Goal: Task Accomplishment & Management: Manage account settings

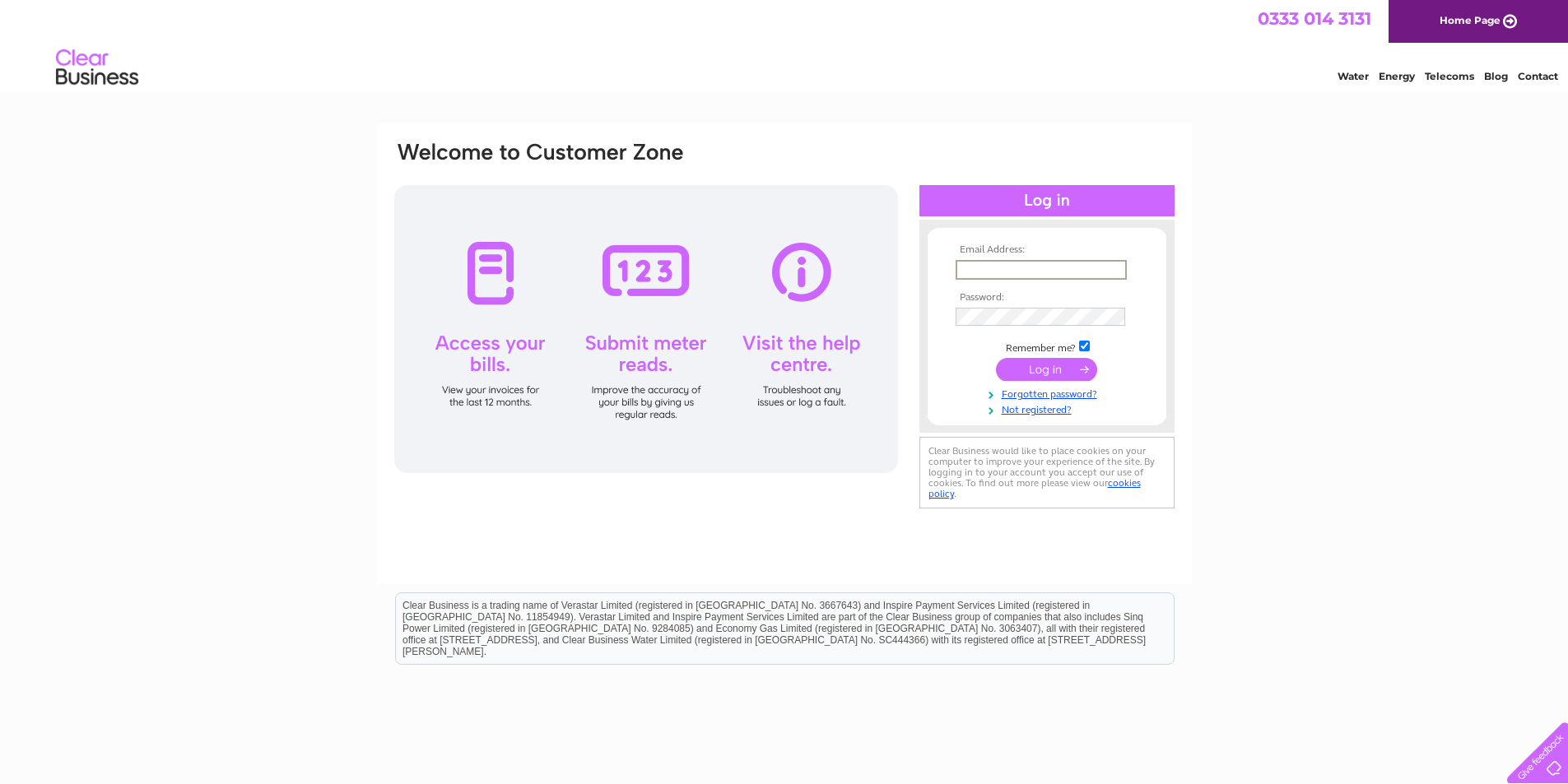
click at [1050, 273] on input "text" at bounding box center [1042, 270] width 172 height 20
type input "[PERSON_NAME][EMAIL_ADDRESS][DOMAIN_NAME]"
click at [1054, 371] on input "submit" at bounding box center [1047, 368] width 101 height 23
click at [1068, 370] on input "submit" at bounding box center [1047, 370] width 101 height 23
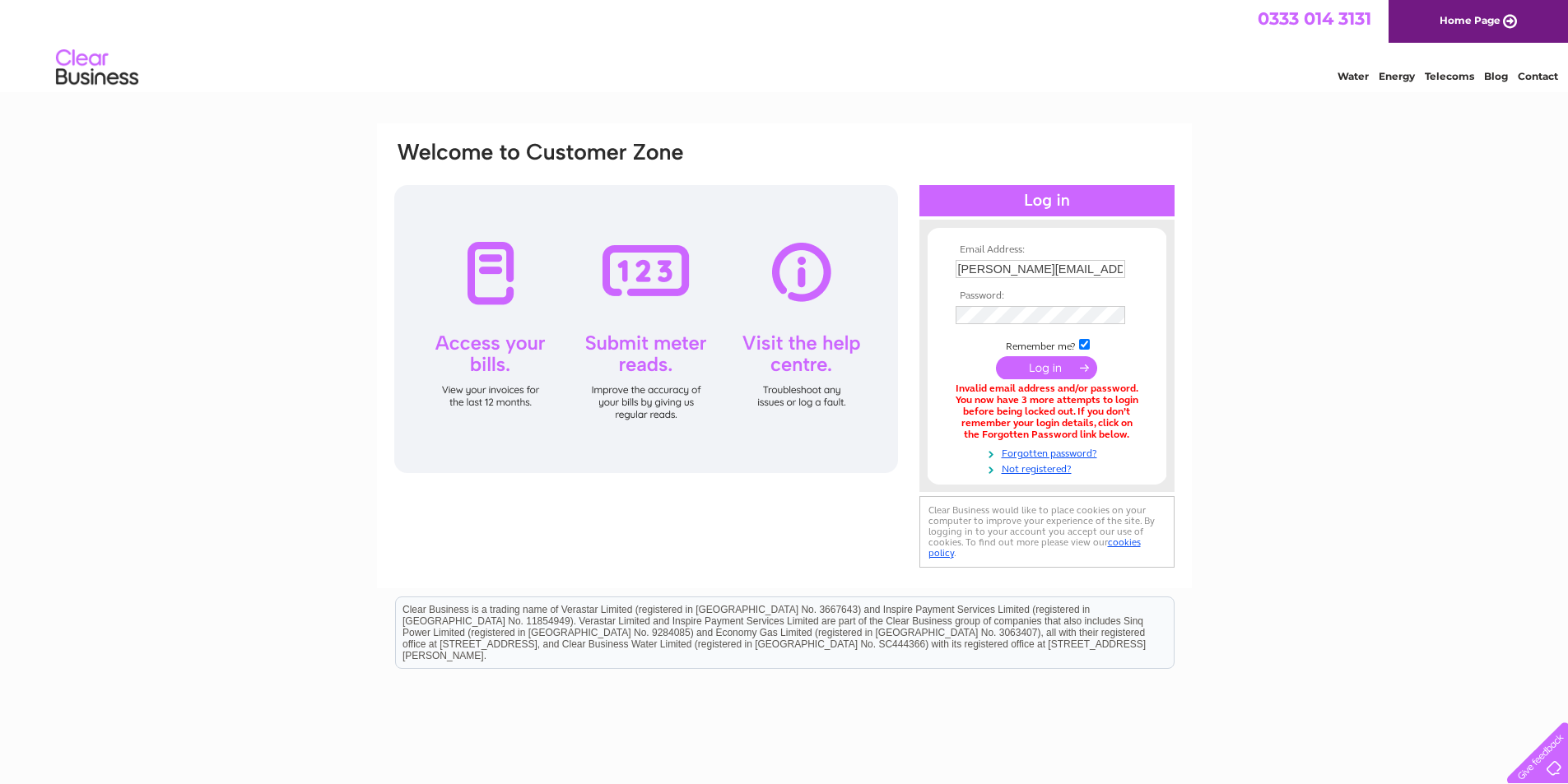
click at [1063, 372] on input "submit" at bounding box center [1047, 368] width 101 height 23
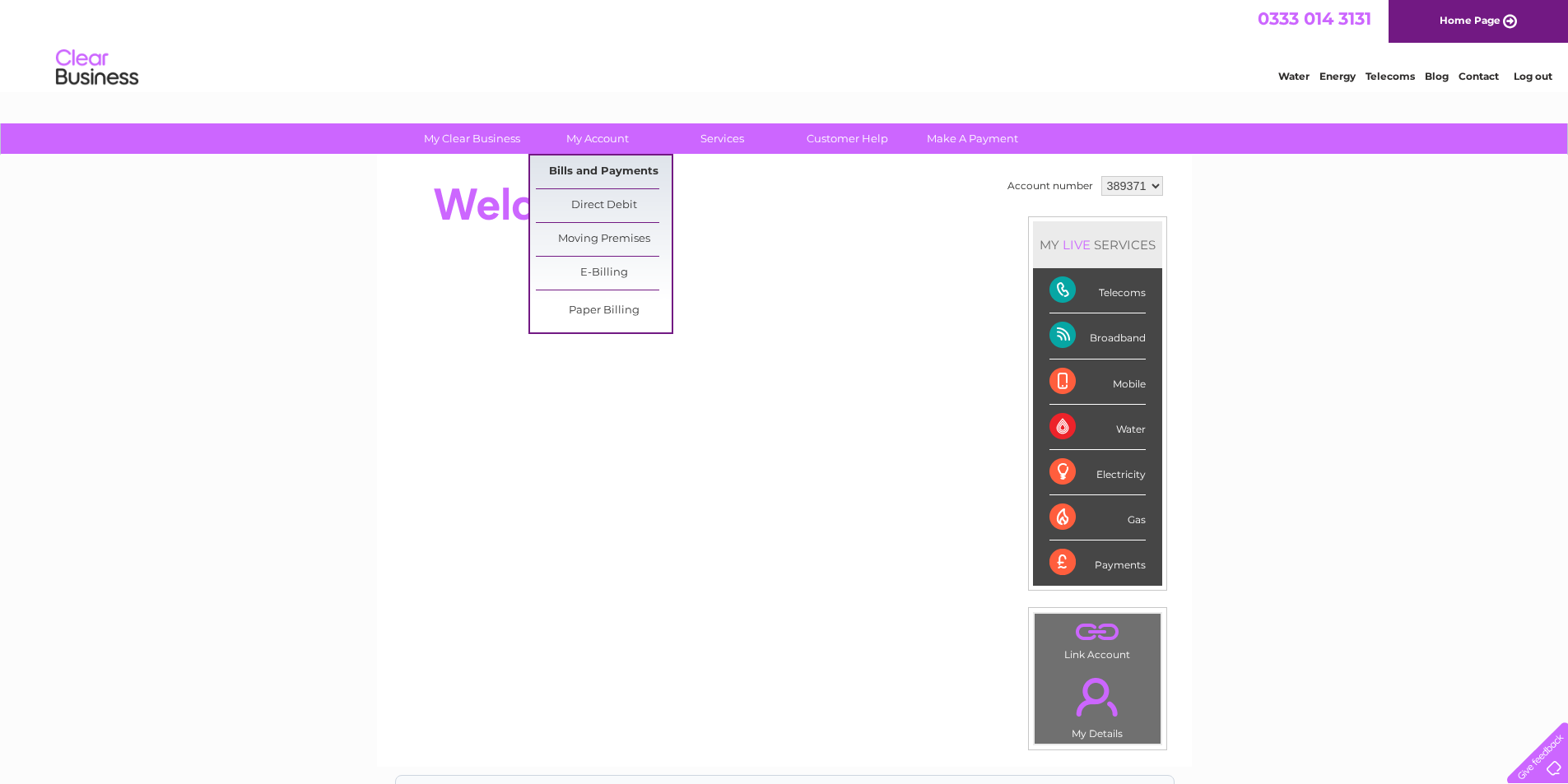
click at [615, 172] on link "Bills and Payments" at bounding box center [603, 171] width 136 height 33
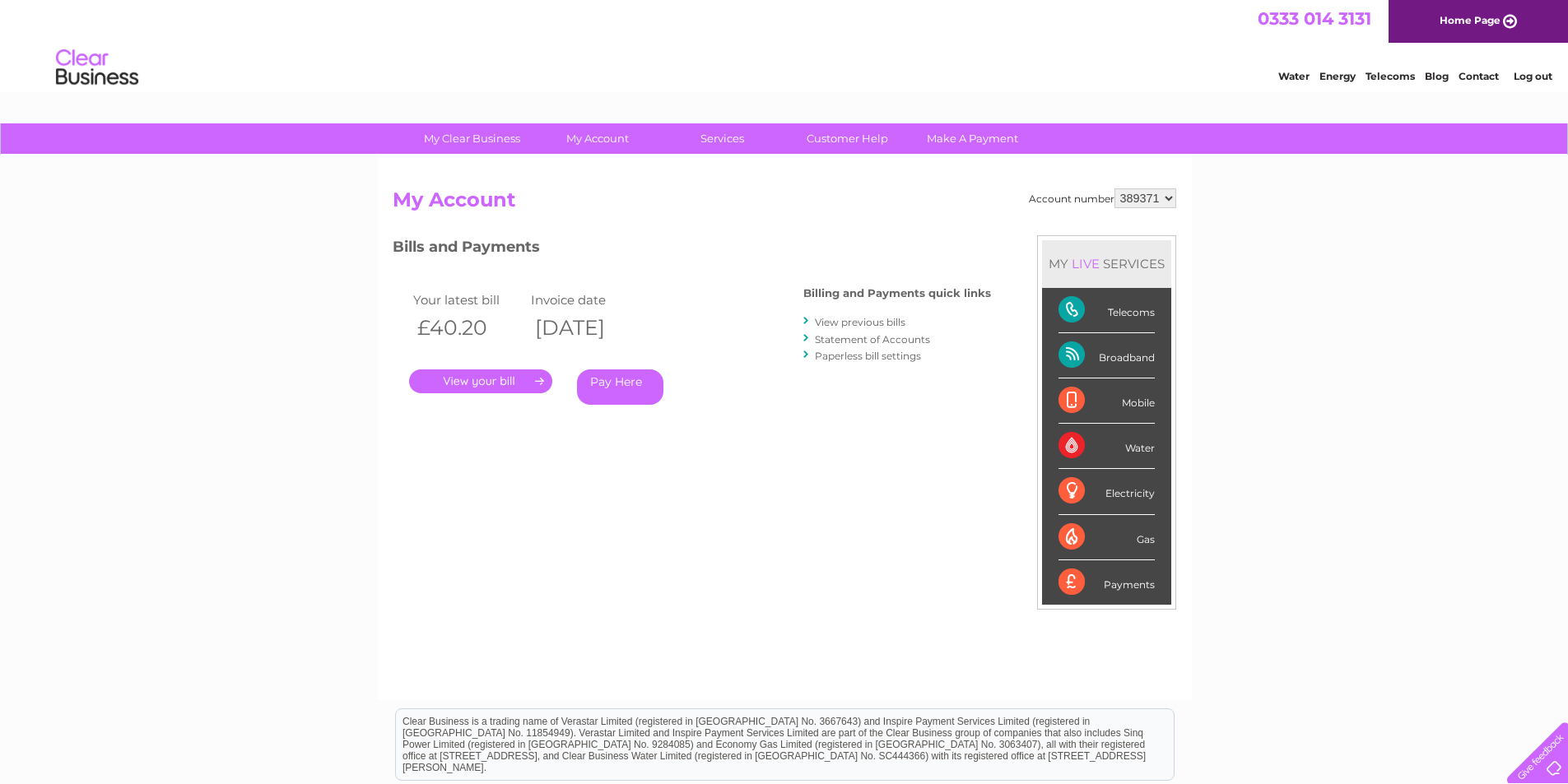
click at [506, 380] on link "." at bounding box center [481, 381] width 144 height 24
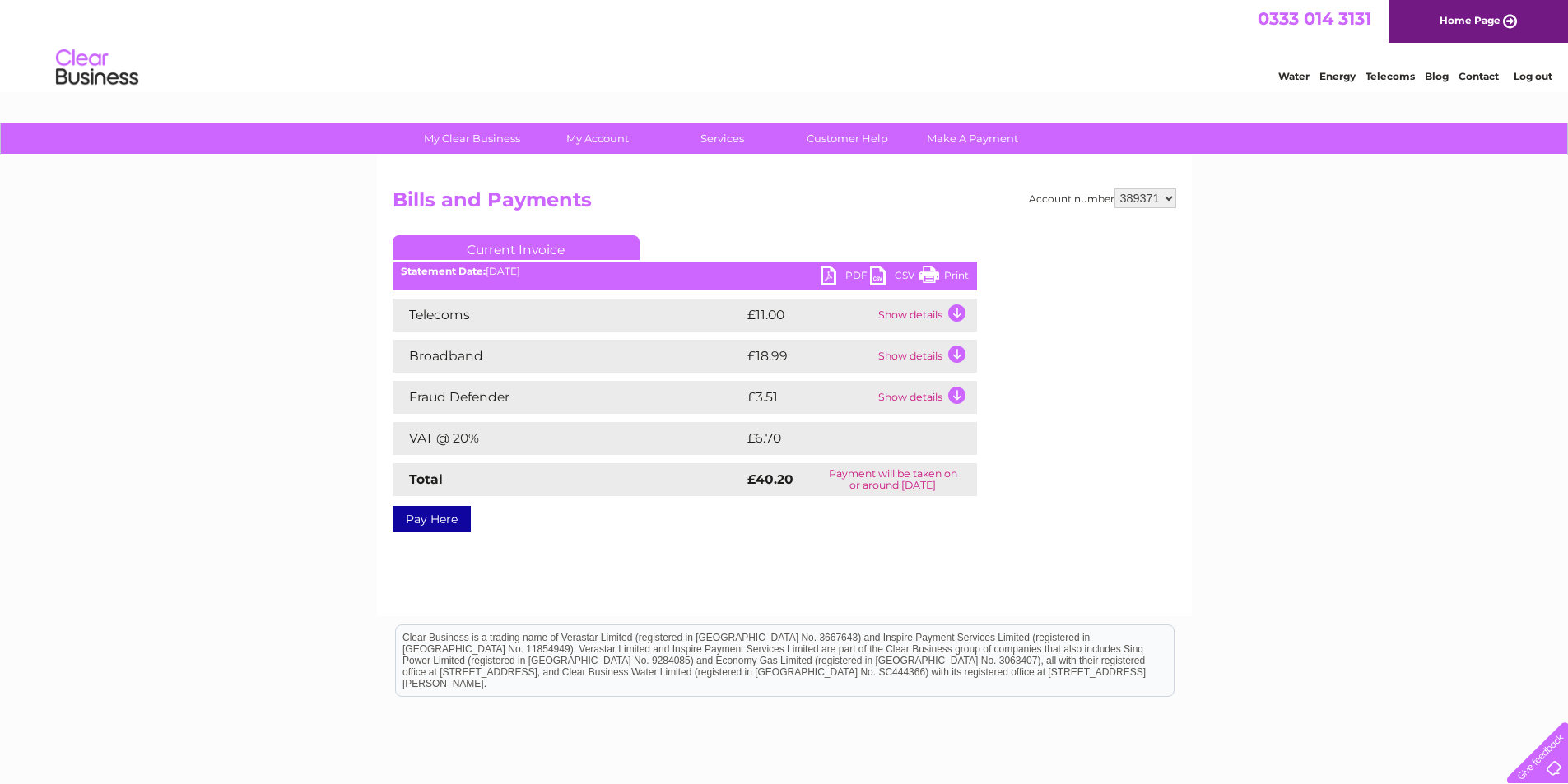
click at [841, 277] on link "PDF" at bounding box center [845, 277] width 49 height 24
click at [822, 277] on link "PDF" at bounding box center [845, 277] width 49 height 24
